Goal: Information Seeking & Learning: Compare options

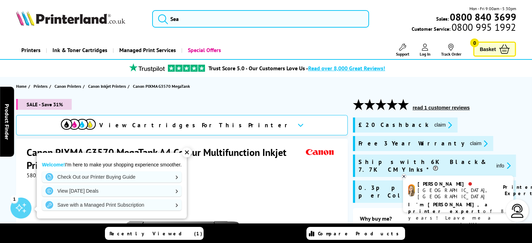
click at [189, 152] on div "✕" at bounding box center [187, 153] width 10 height 10
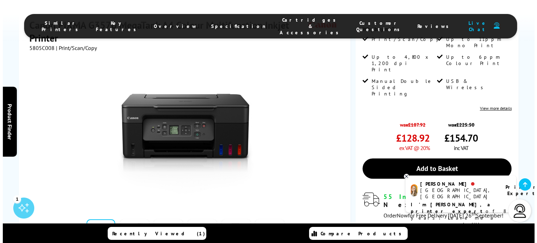
scroll to position [280, 0]
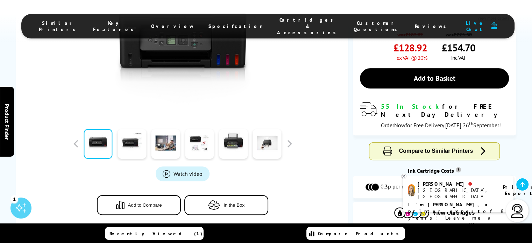
click at [160, 195] on button "Add to Compare" at bounding box center [139, 205] width 84 height 20
click at [150, 231] on span "Recently Viewed (1)" at bounding box center [155, 233] width 93 height 6
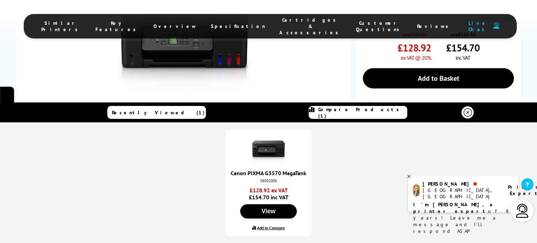
click at [265, 227] on label "Add to Compare" at bounding box center [271, 227] width 28 height 5
click at [0, 0] on input "Add to Compare" at bounding box center [0, 0] width 0 height 0
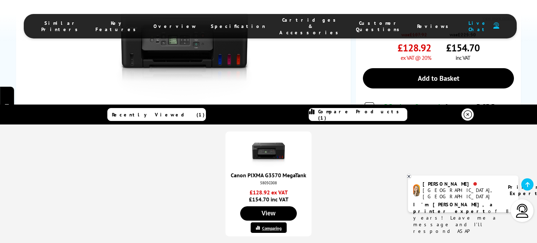
click at [361, 114] on span "Compare Products (1)" at bounding box center [362, 114] width 89 height 13
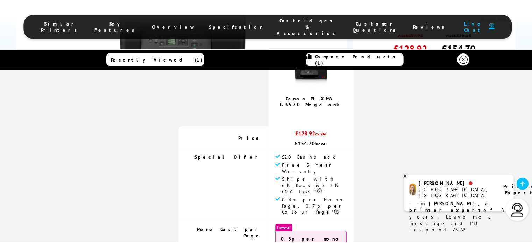
scroll to position [0, 0]
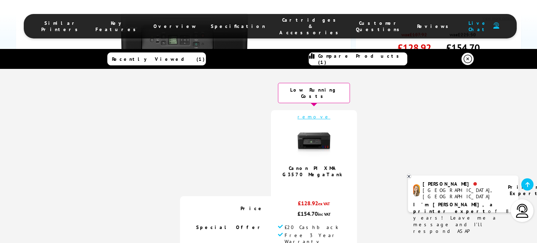
click at [134, 59] on div "Recently Viewed (1)" at bounding box center [156, 59] width 97 height 6
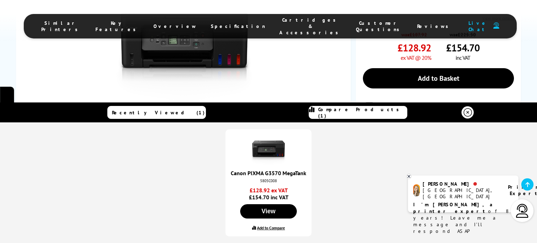
click at [466, 111] on icon at bounding box center [468, 112] width 8 height 8
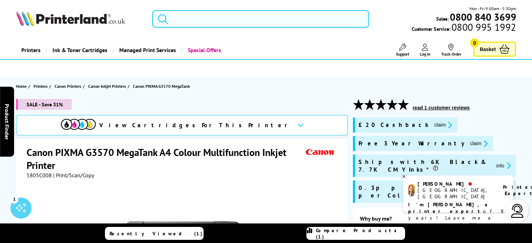
click at [178, 19] on input "search" at bounding box center [260, 18] width 217 height 17
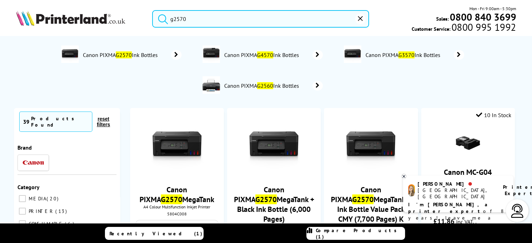
type input "g2570"
click at [152, 10] on button "submit" at bounding box center [160, 17] width 17 height 15
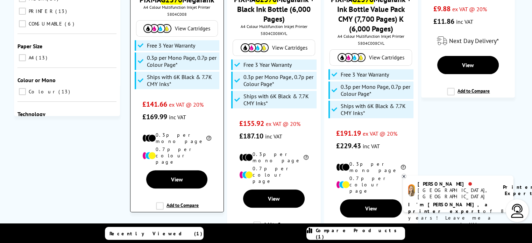
scroll to position [245, 0]
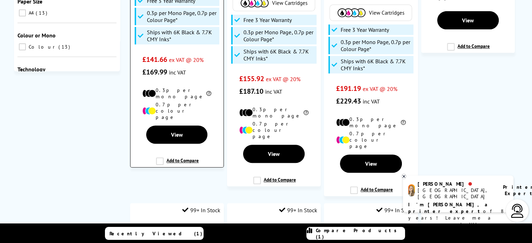
click at [176, 157] on label "Add to Compare" at bounding box center [177, 163] width 43 height 13
click at [0, 0] on input "Add to Compare" at bounding box center [0, 0] width 0 height 0
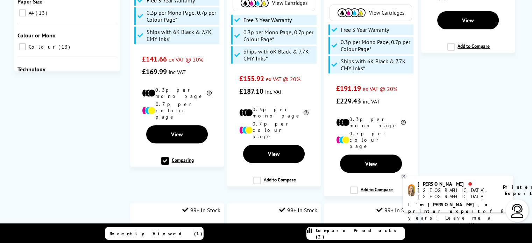
click at [348, 236] on span "Compare Products (2)" at bounding box center [360, 233] width 89 height 13
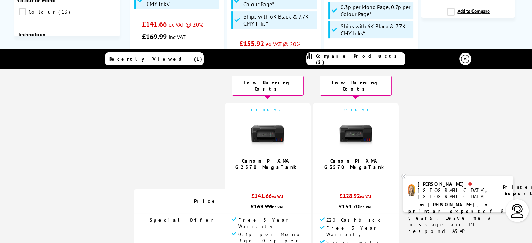
scroll to position [0, 0]
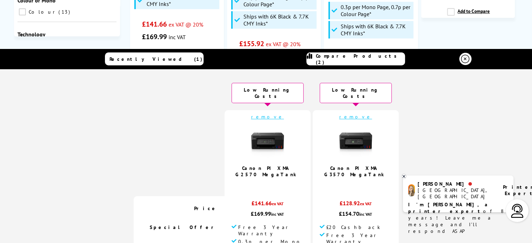
click at [352, 130] on img at bounding box center [355, 142] width 35 height 35
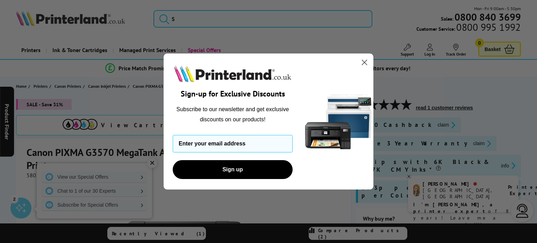
click at [366, 60] on circle "Close dialog" at bounding box center [365, 63] width 12 height 12
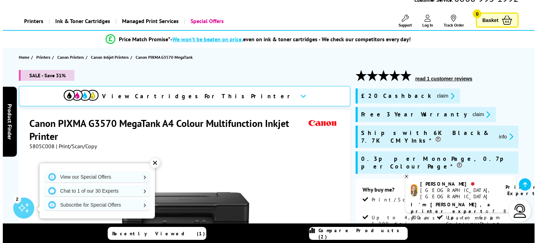
scroll to position [70, 0]
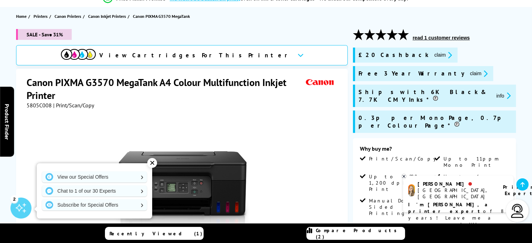
click at [401, 176] on icon at bounding box center [403, 176] width 5 height 5
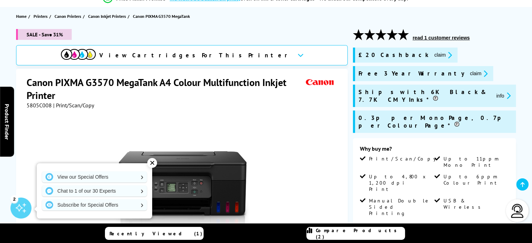
click at [468, 74] on button "claim" at bounding box center [479, 74] width 22 height 8
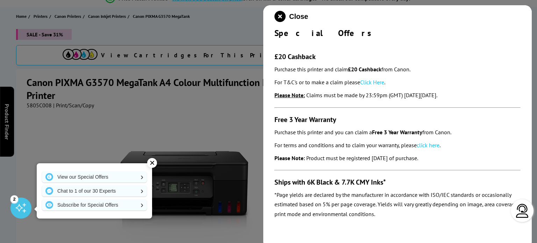
click at [421, 145] on link "click here" at bounding box center [428, 145] width 23 height 7
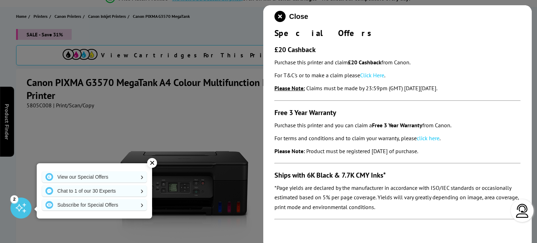
scroll to position [0, 0]
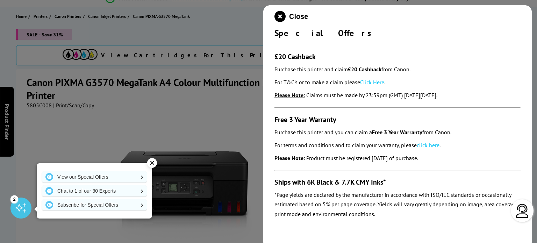
click at [224, 119] on div at bounding box center [268, 121] width 537 height 243
click at [152, 163] on div "✕" at bounding box center [152, 163] width 10 height 10
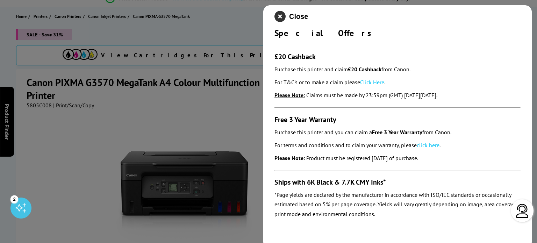
click at [280, 15] on icon "close modal" at bounding box center [279, 16] width 11 height 11
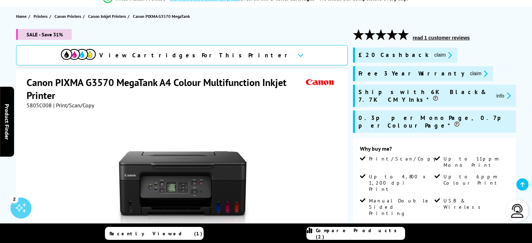
click at [494, 94] on button "info" at bounding box center [503, 96] width 19 height 8
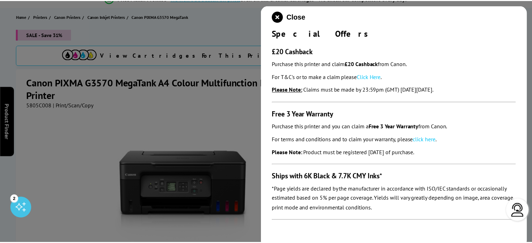
scroll to position [7, 0]
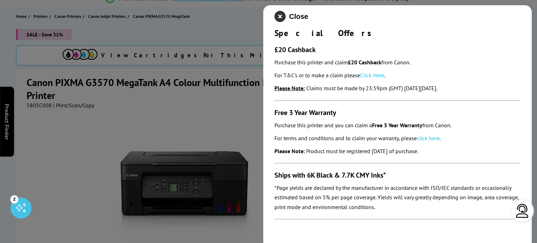
click at [279, 14] on icon "close modal" at bounding box center [279, 16] width 11 height 11
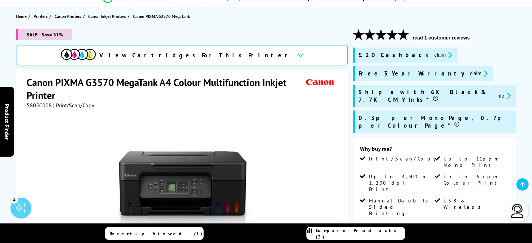
click at [246, 52] on div "View Cartridges For This Printer" at bounding box center [181, 55] width 331 height 20
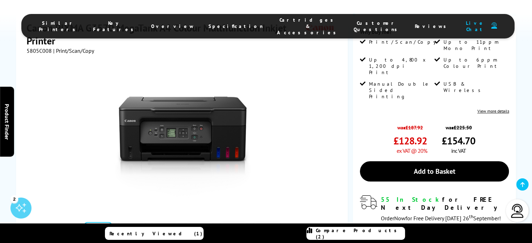
scroll to position [175, 0]
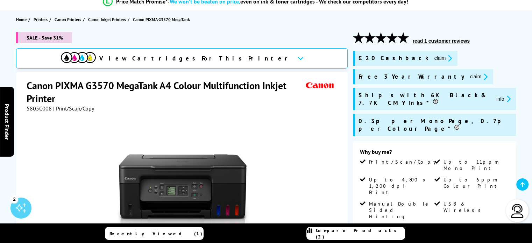
scroll to position [70, 0]
